Goal: Information Seeking & Learning: Understand process/instructions

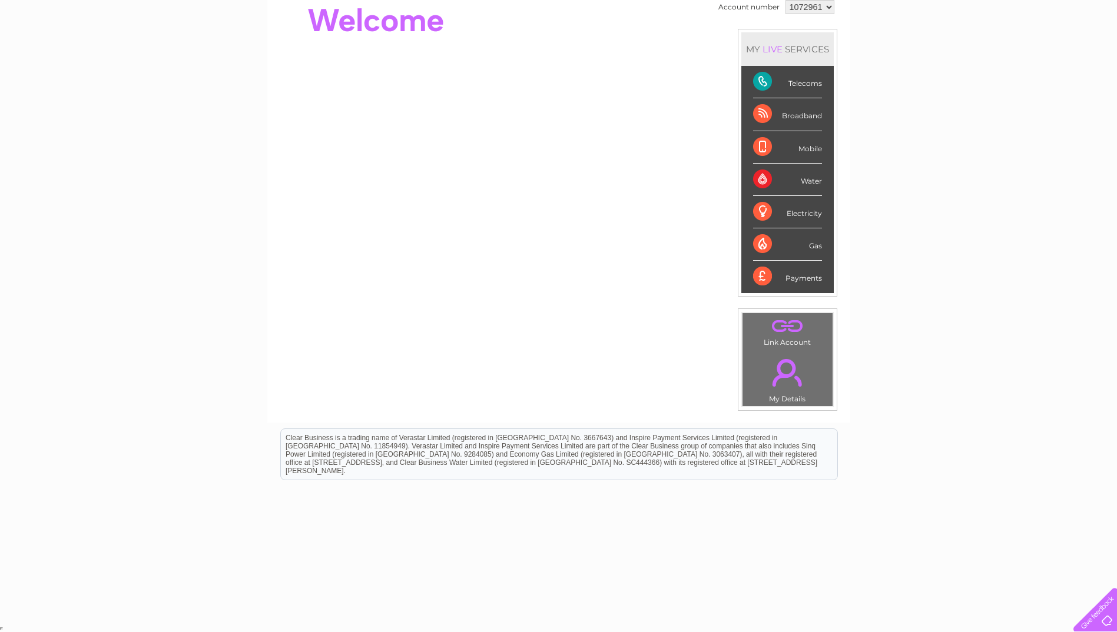
scroll to position [127, 0]
click at [796, 363] on link "." at bounding box center [787, 372] width 84 height 41
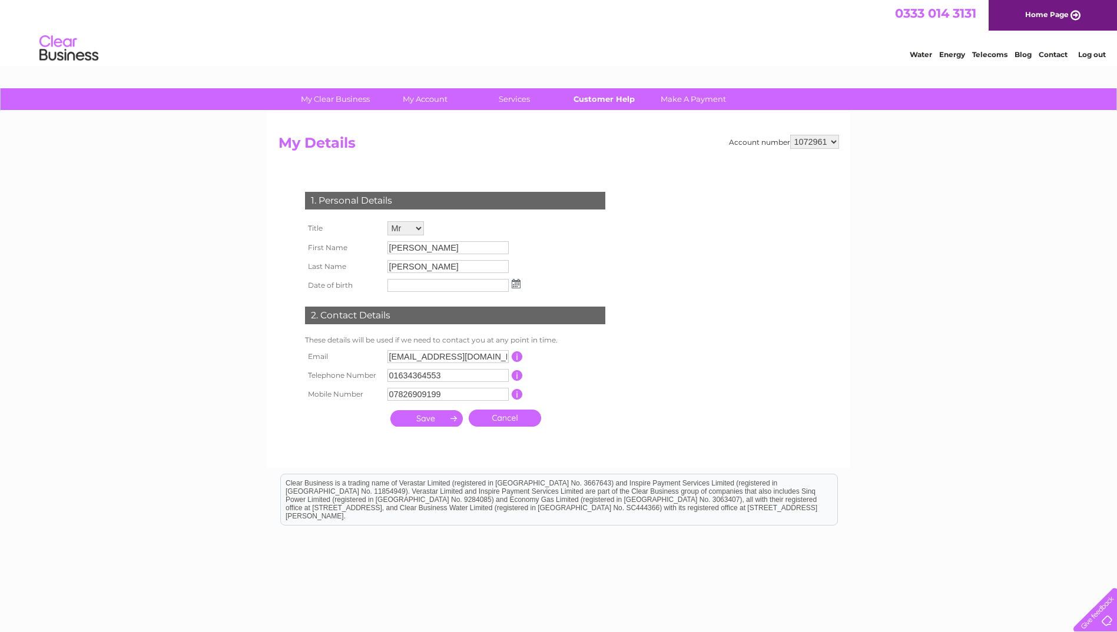
click at [621, 100] on link "Customer Help" at bounding box center [603, 99] width 97 height 22
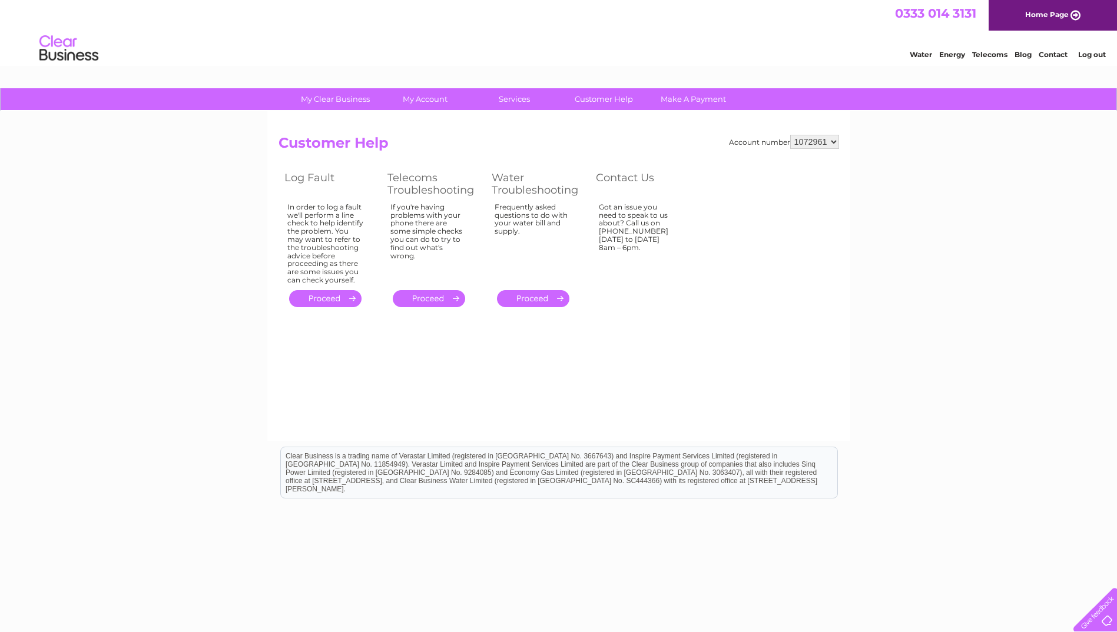
click at [932, 439] on div "My Clear Business Login Details My Details My Preferences Link Account My Accou…" at bounding box center [558, 365] width 1117 height 554
click at [433, 302] on link "." at bounding box center [429, 298] width 72 height 17
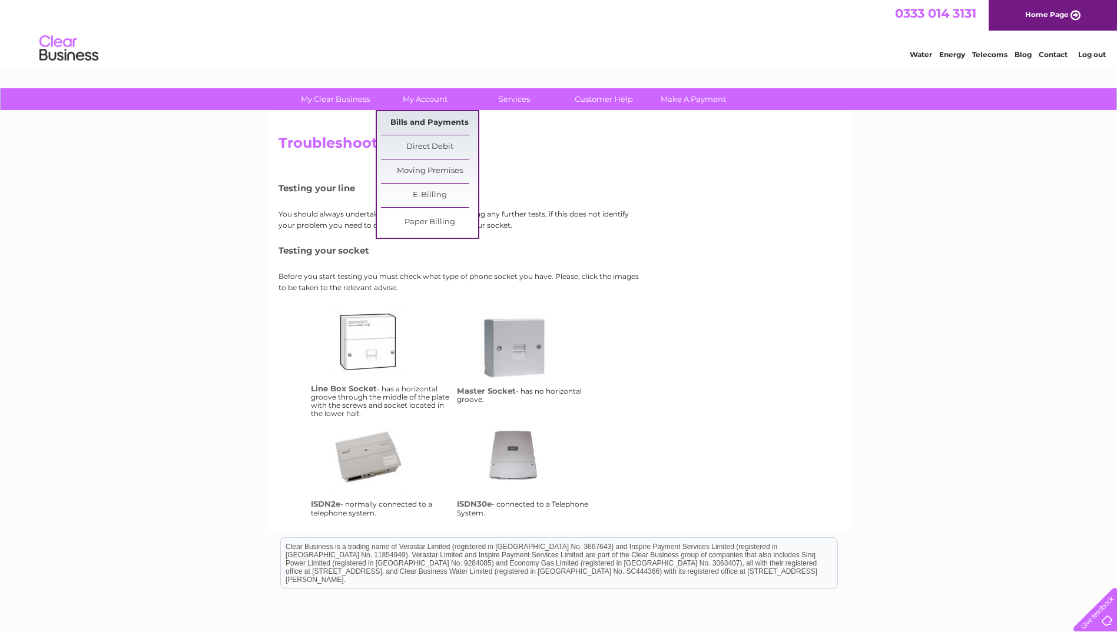
click at [423, 122] on link "Bills and Payments" at bounding box center [429, 123] width 97 height 24
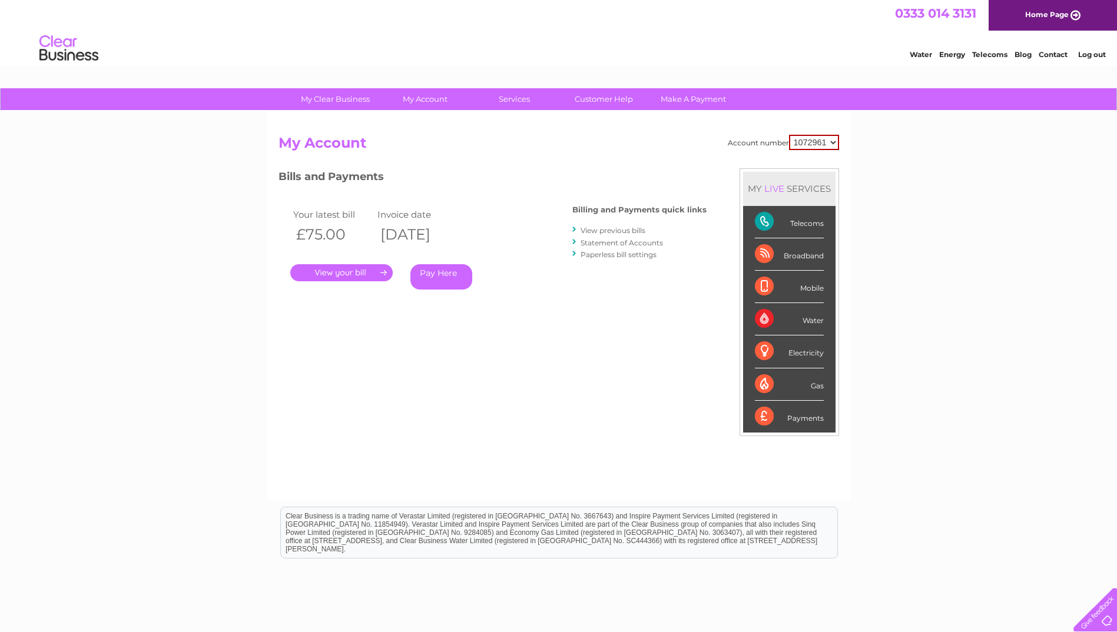
click at [806, 227] on div "Telecoms" at bounding box center [789, 222] width 69 height 32
drag, startPoint x: 806, startPoint y: 227, endPoint x: 770, endPoint y: 220, distance: 36.6
click at [770, 220] on div "Telecoms" at bounding box center [789, 222] width 69 height 32
click at [768, 184] on div "LIVE" at bounding box center [774, 188] width 25 height 11
